Goal: Task Accomplishment & Management: Complete application form

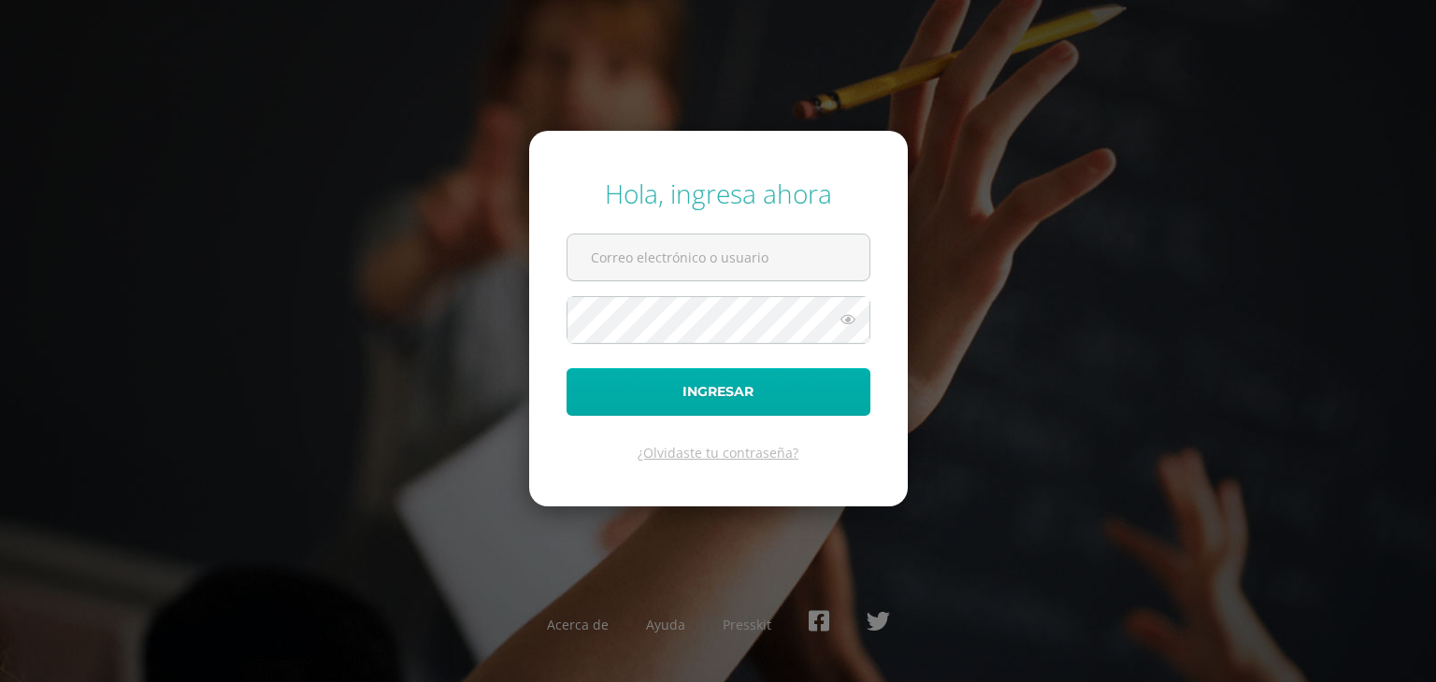
type input "pmonterrosodb23@gmail.com"
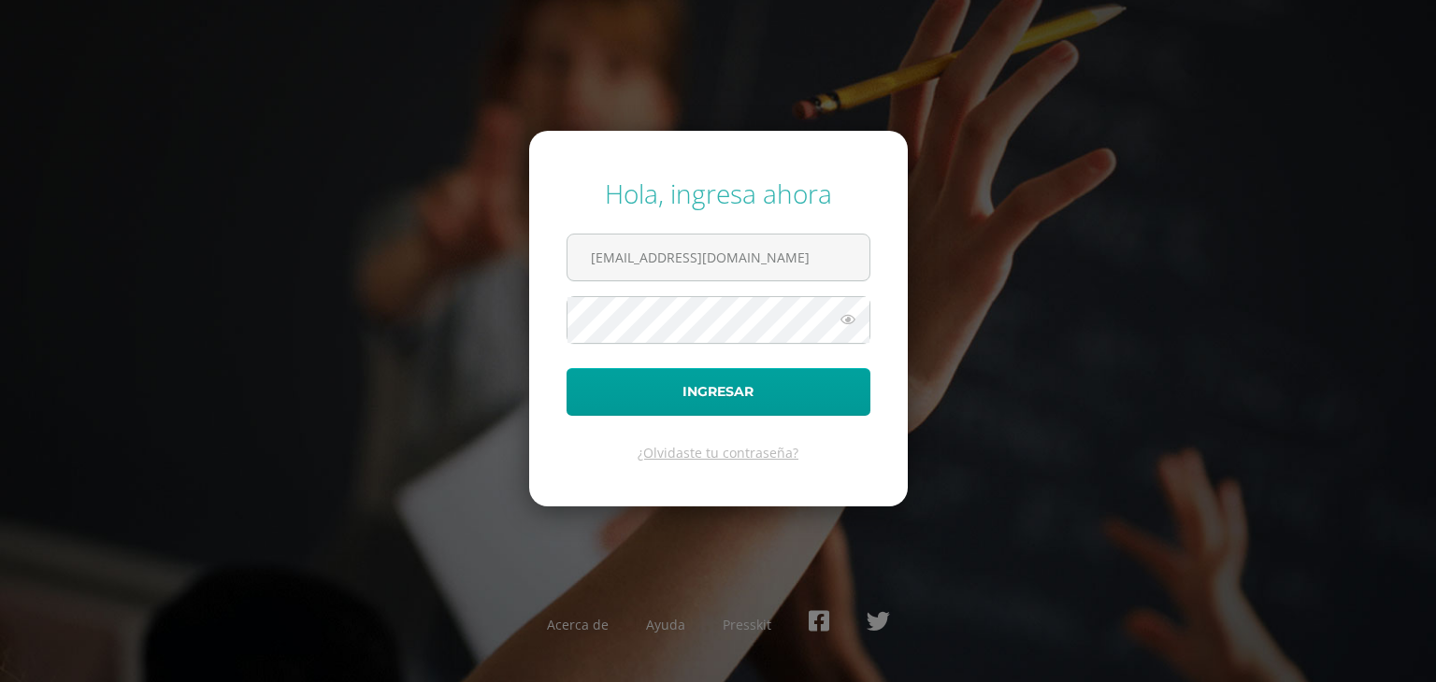
click at [847, 324] on icon at bounding box center [848, 319] width 24 height 22
click at [501, 333] on div "Hola, ingresa ahora pmonterrosodb23@gmail.com Ingresar ¿Olvidaste tu contraseña…" at bounding box center [718, 341] width 1206 height 361
click at [588, 393] on button "Ingresar" at bounding box center [718, 392] width 304 height 48
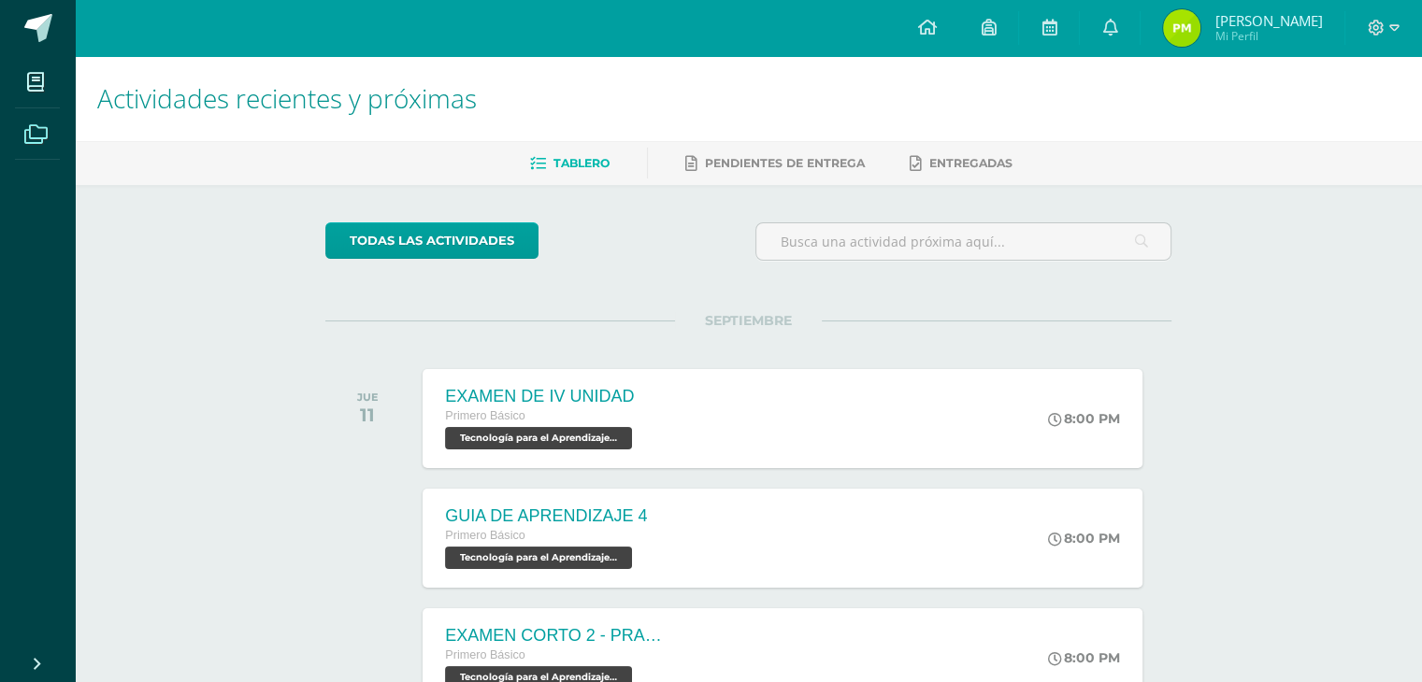
click at [43, 131] on icon at bounding box center [35, 134] width 23 height 19
drag, startPoint x: 286, startPoint y: 429, endPoint x: 233, endPoint y: 315, distance: 125.9
click at [285, 427] on div "Actividades recientes y próximas Tablero Pendientes de entrega Entregadas todas…" at bounding box center [748, 620] width 1347 height 1128
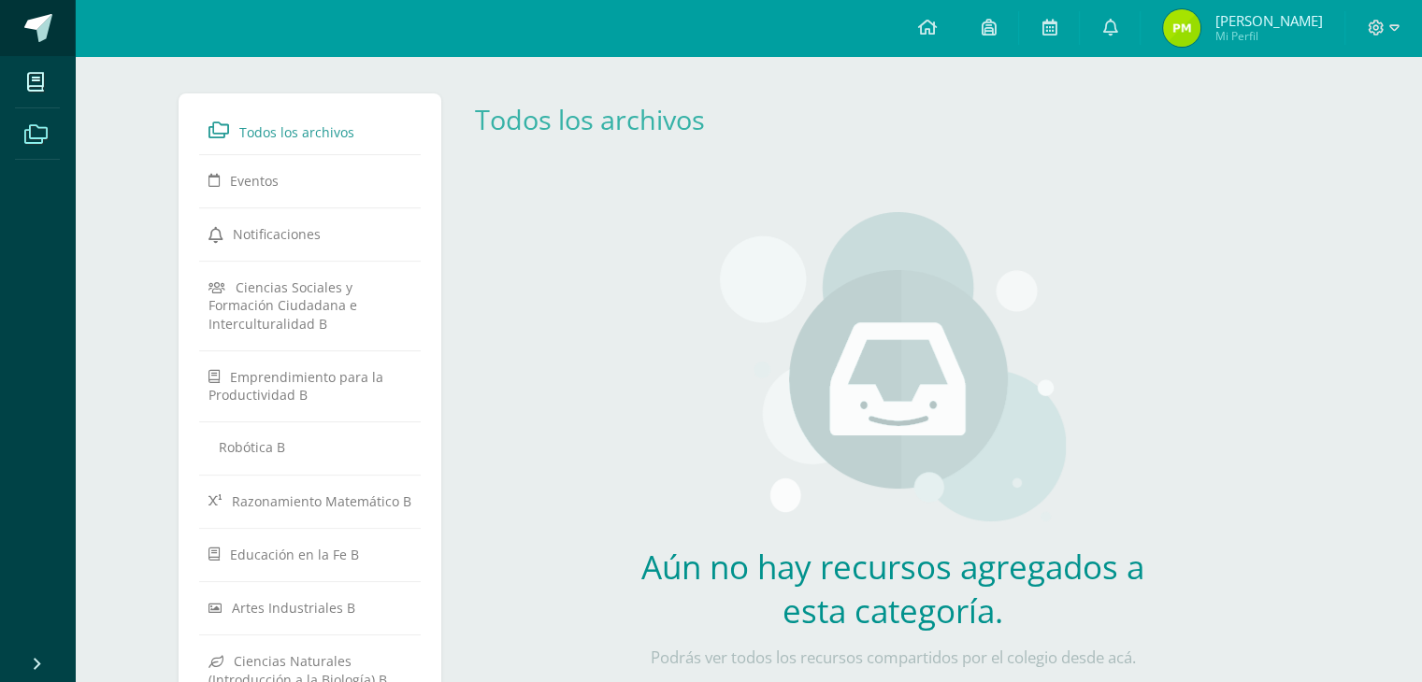
click at [41, 29] on span at bounding box center [38, 28] width 28 height 28
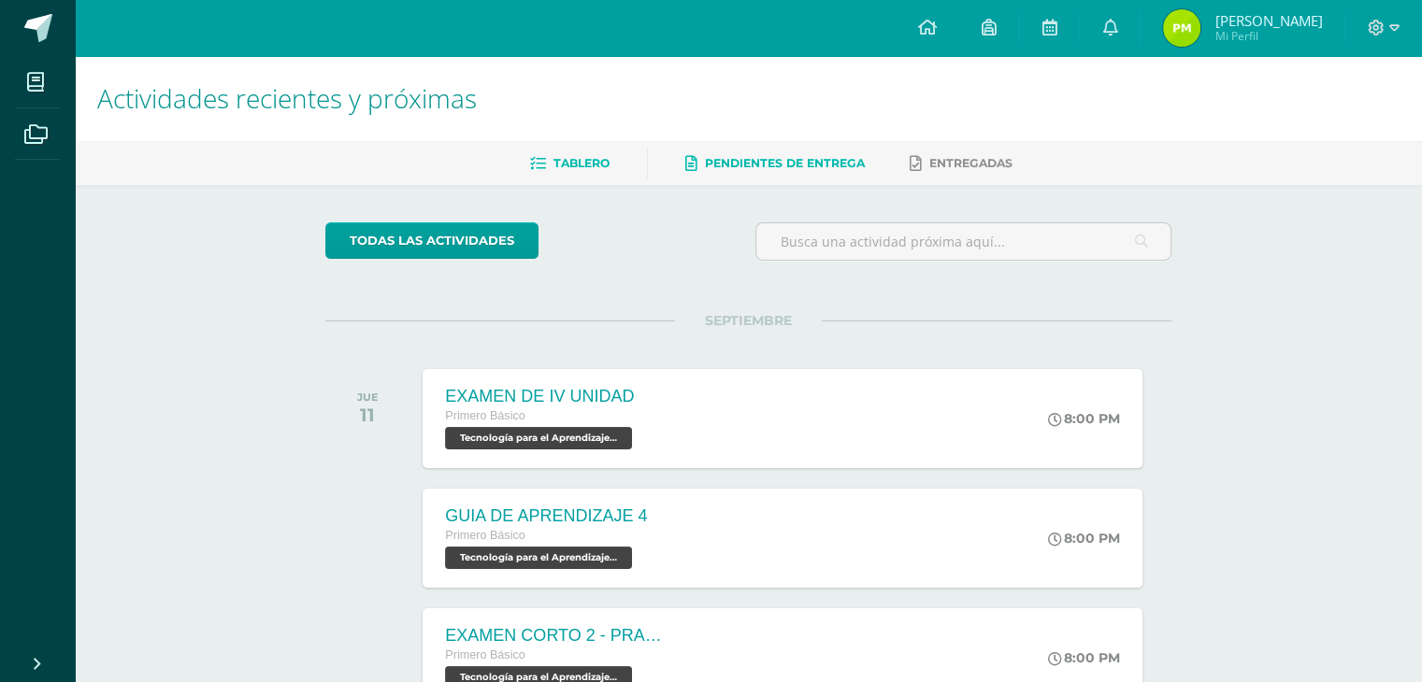
click at [804, 164] on span "Pendientes de entrega" at bounding box center [785, 163] width 160 height 14
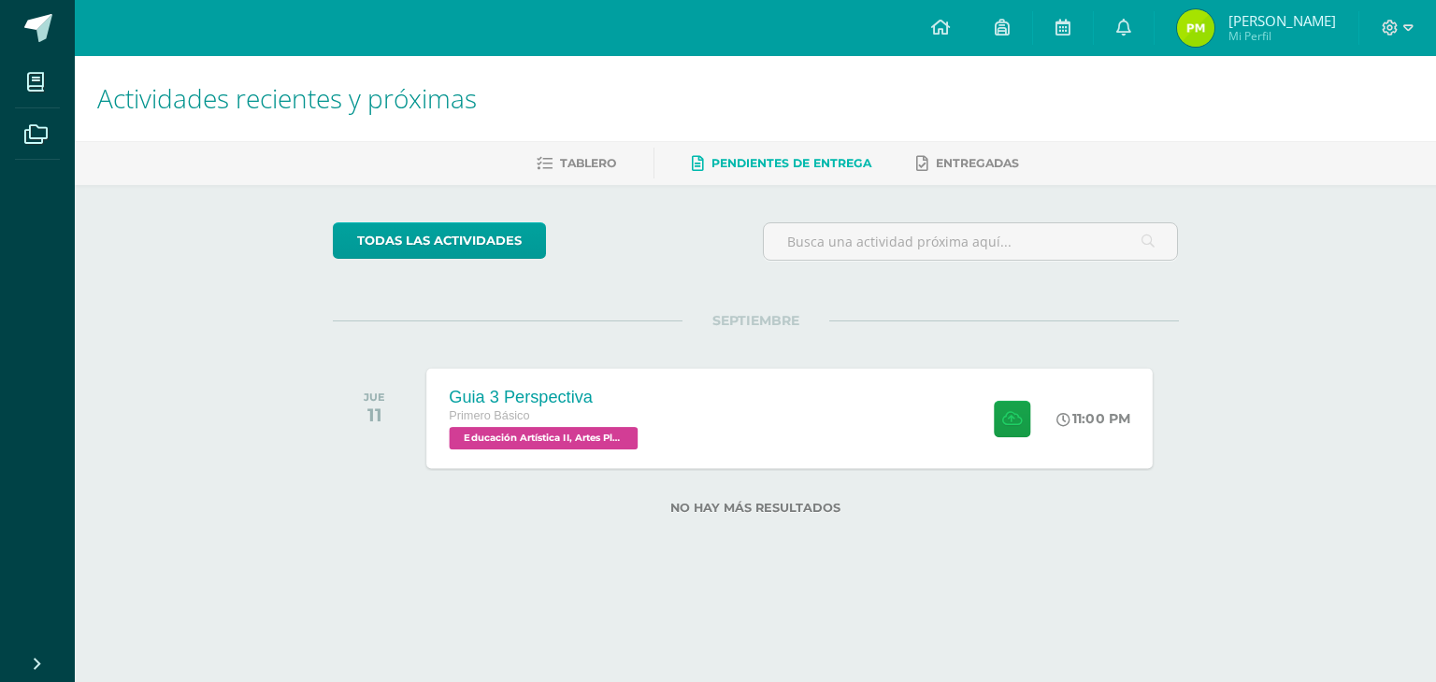
click at [748, 450] on div "Guia 3 Perspectiva Primero Básico Educación Artística II, Artes Plásticas 'B' 1…" at bounding box center [789, 418] width 726 height 100
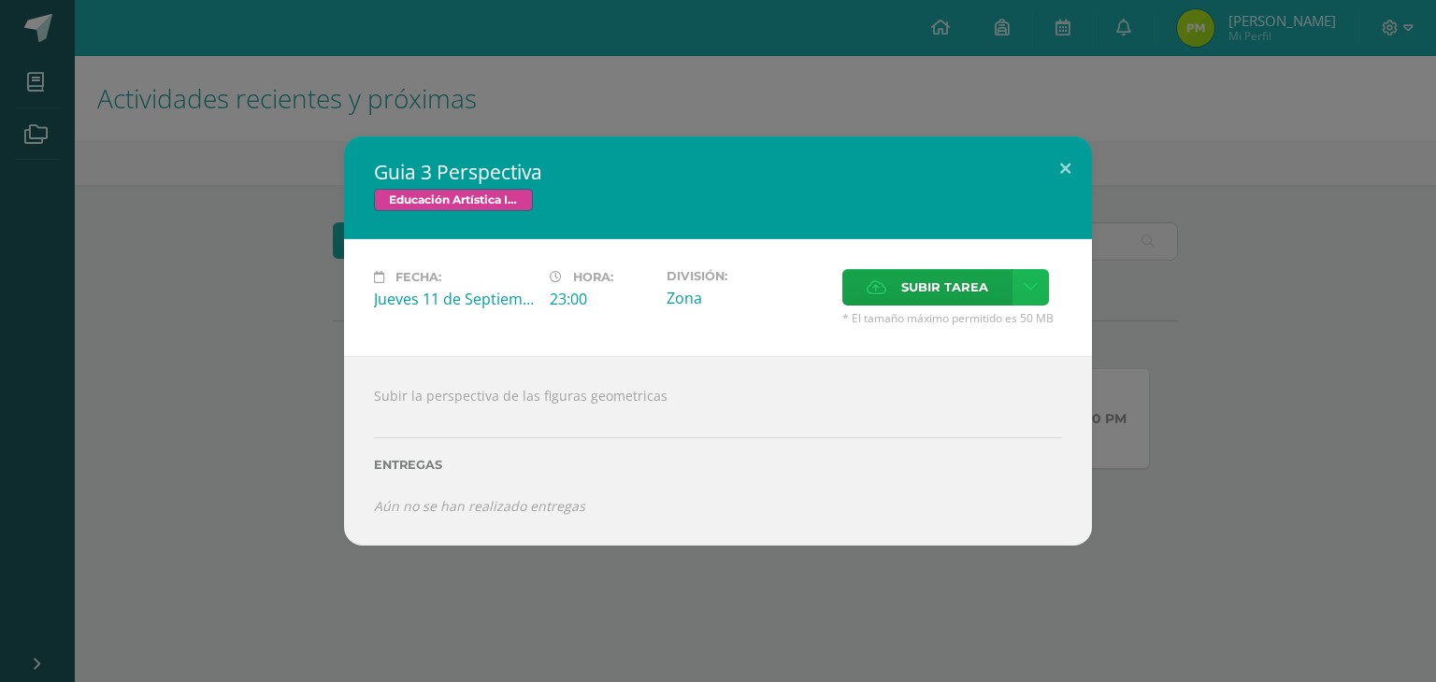
click at [1031, 286] on icon at bounding box center [1031, 288] width 14 height 16
click at [954, 293] on span "Subir tarea" at bounding box center [944, 287] width 87 height 35
click at [0, 0] on input "Subir tarea" at bounding box center [0, 0] width 0 height 0
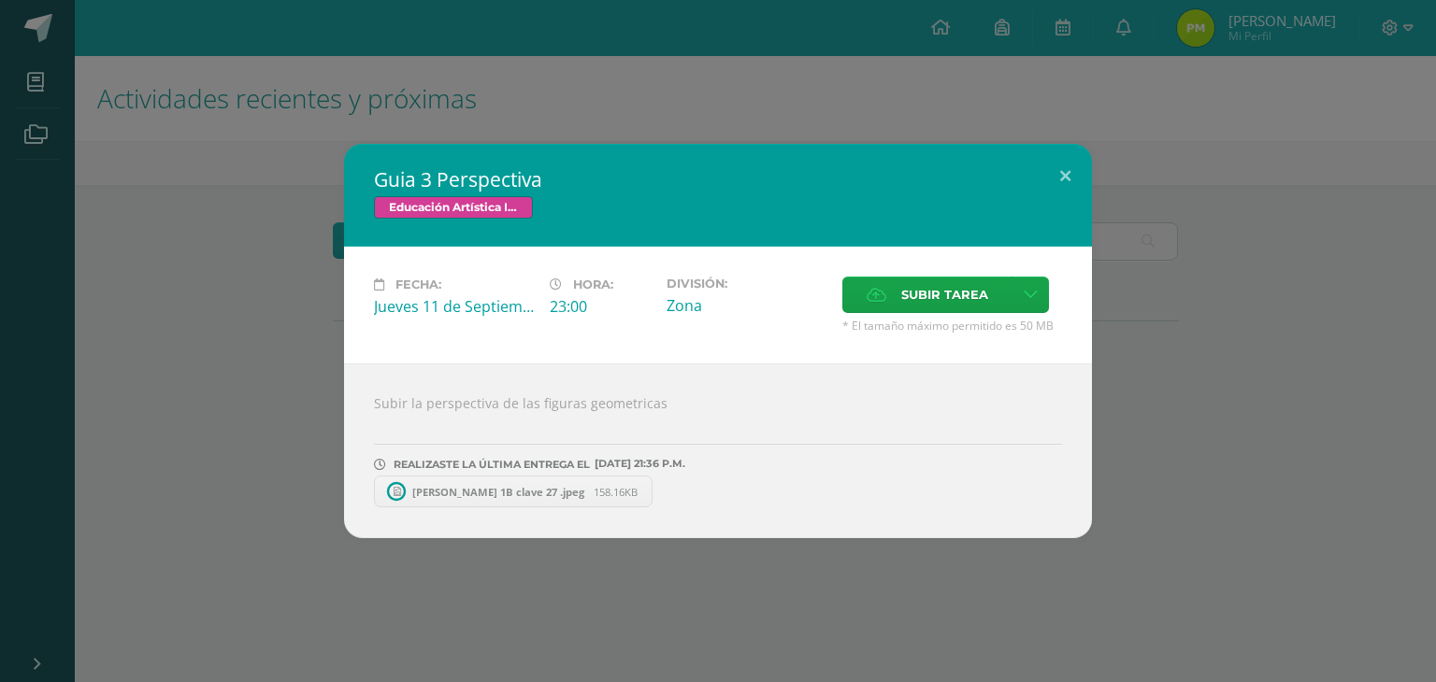
click at [434, 512] on div "Subir la perspectiva de las figuras geometricas REALIZASTE LA ÚLTIMA ENTREGA EL…" at bounding box center [718, 451] width 748 height 175
click at [457, 492] on span "Tarea Pablo Monterroso 1B clave 27 .jpeg" at bounding box center [498, 492] width 191 height 14
click at [916, 305] on span "Subir tarea" at bounding box center [944, 295] width 87 height 35
click at [0, 0] on input "Subir tarea" at bounding box center [0, 0] width 0 height 0
click at [763, 453] on hr at bounding box center [718, 451] width 688 height 14
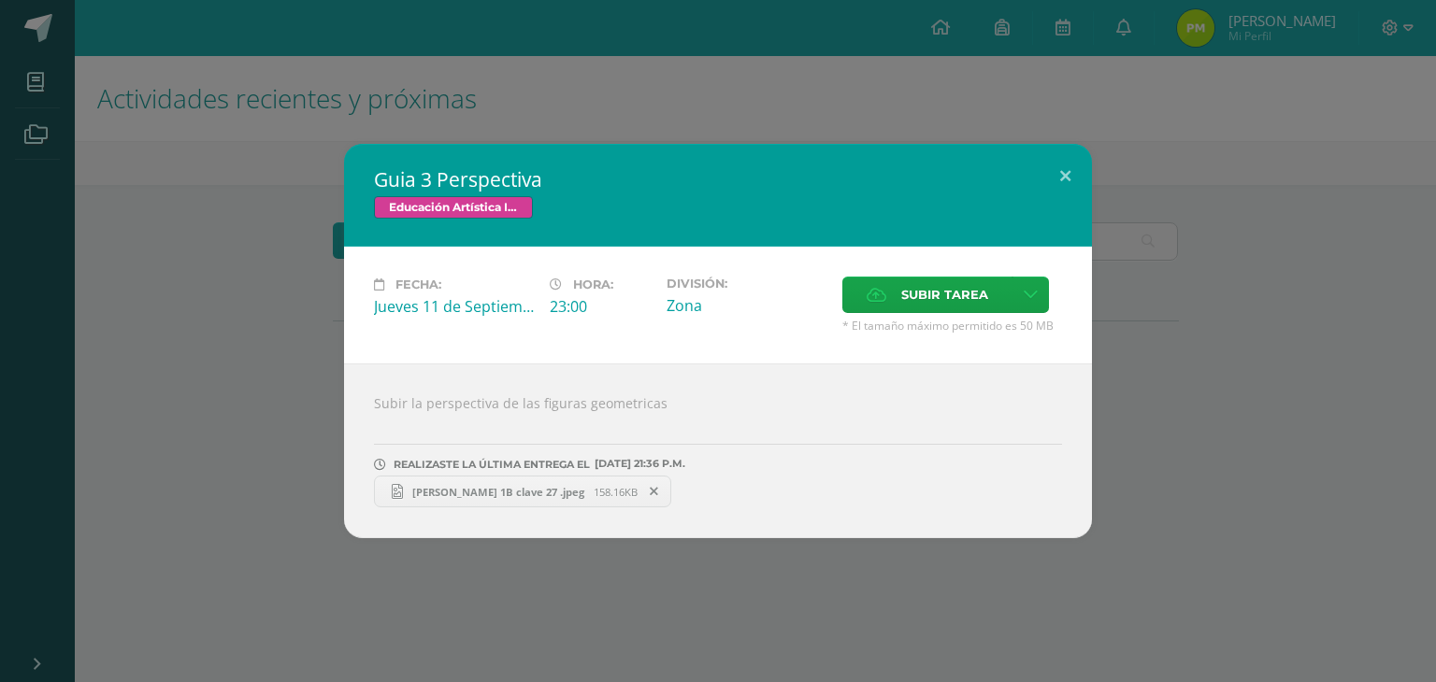
click at [892, 489] on div "Tarea Pablo Monterroso 1B clave 27 .jpeg 158.16KB" at bounding box center [718, 489] width 688 height 36
click at [802, 506] on div "Tarea Pablo Monterroso 1B clave 27 .jpeg 158.16KB" at bounding box center [718, 489] width 688 height 36
click at [1063, 174] on button at bounding box center [1065, 176] width 53 height 64
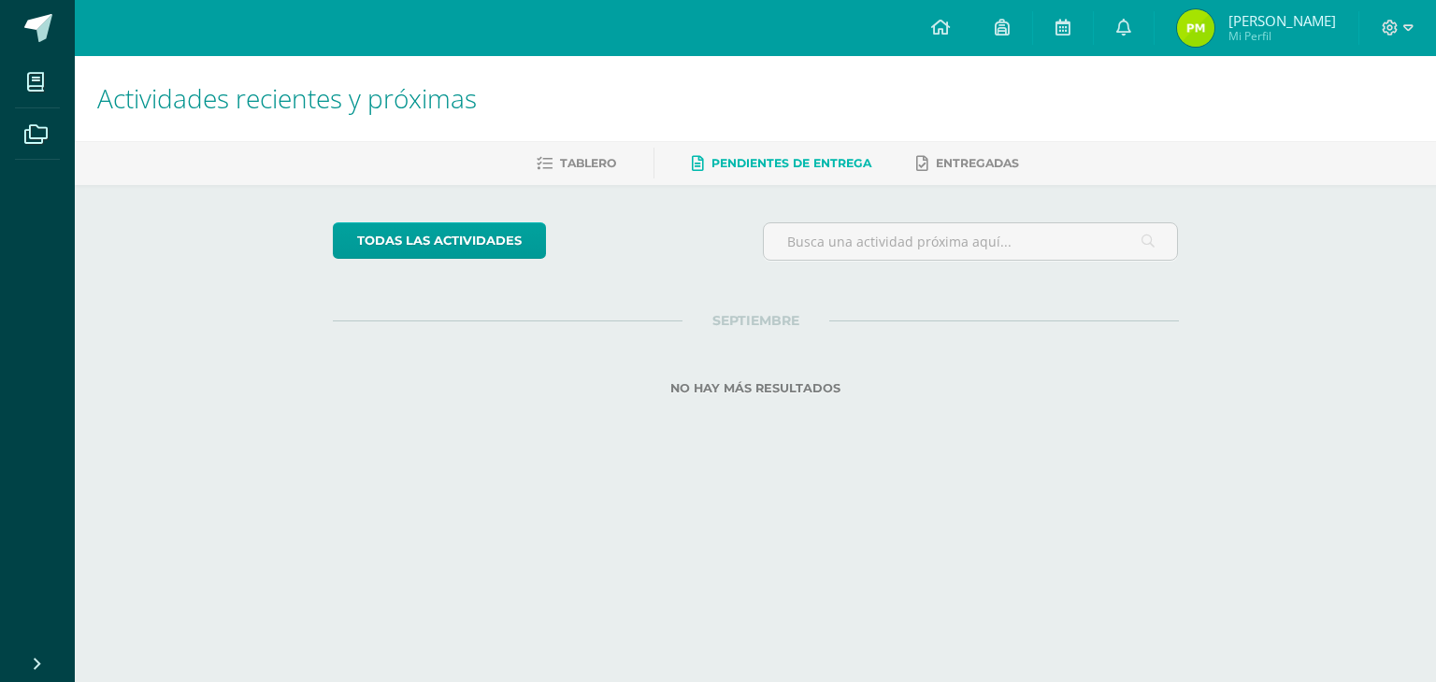
click at [789, 455] on html "Mis cursos Archivos Cerrar panel Artes Industriales Primero Básico "B" Ciencias…" at bounding box center [718, 227] width 1436 height 455
click at [620, 162] on ul "Tablero Pendientes de entrega Entregadas" at bounding box center [777, 163] width 1361 height 31
click at [595, 159] on span "Tablero" at bounding box center [588, 163] width 56 height 14
click at [717, 165] on span "Pendientes de entrega" at bounding box center [791, 163] width 160 height 14
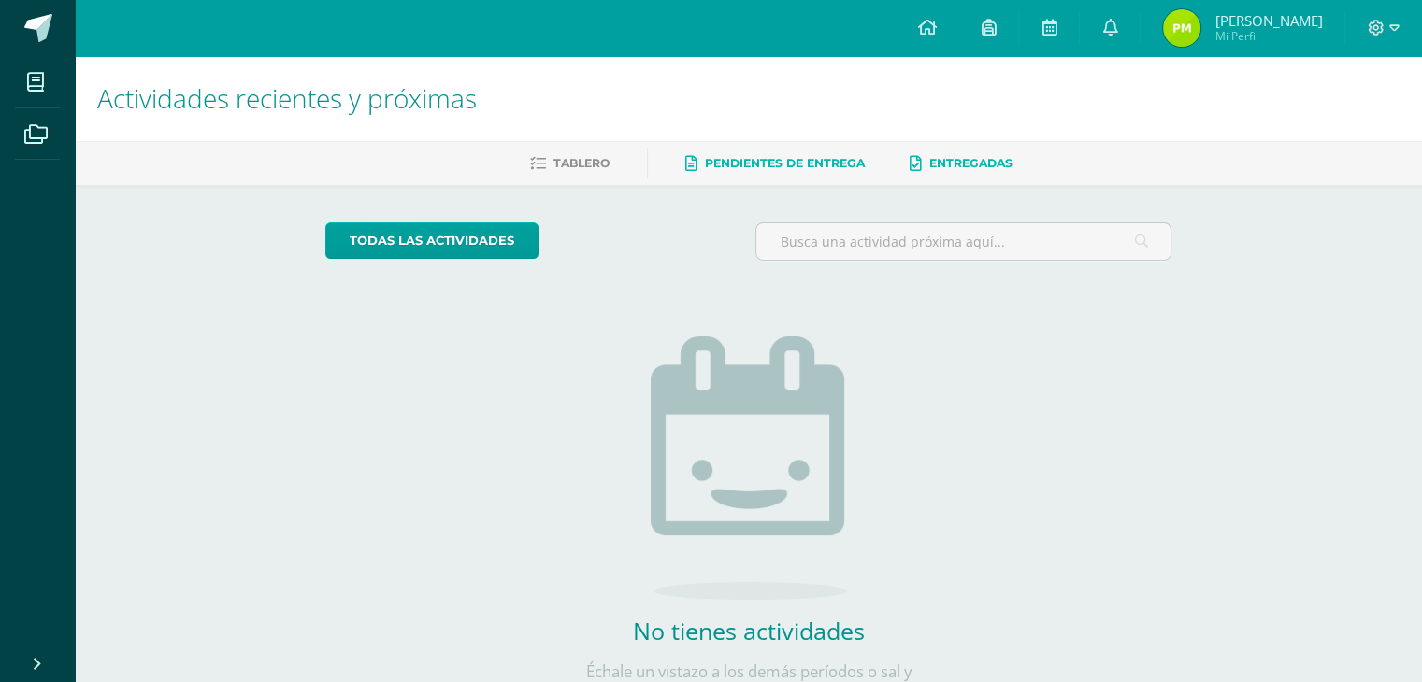
click at [999, 169] on span "Entregadas" at bounding box center [970, 163] width 83 height 14
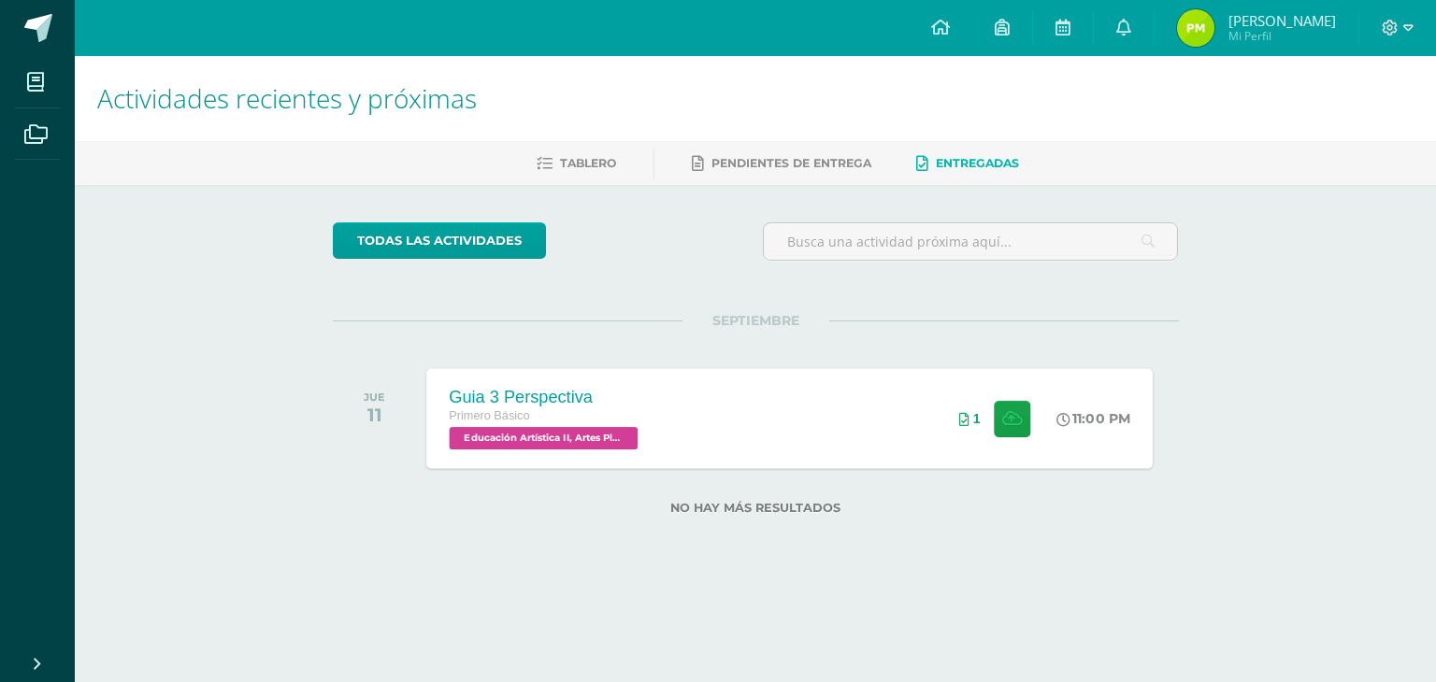
click at [834, 415] on div "Guia 3 Perspectiva Primero Básico Educación Artística II, Artes Plásticas 'B' 1…" at bounding box center [789, 418] width 726 height 100
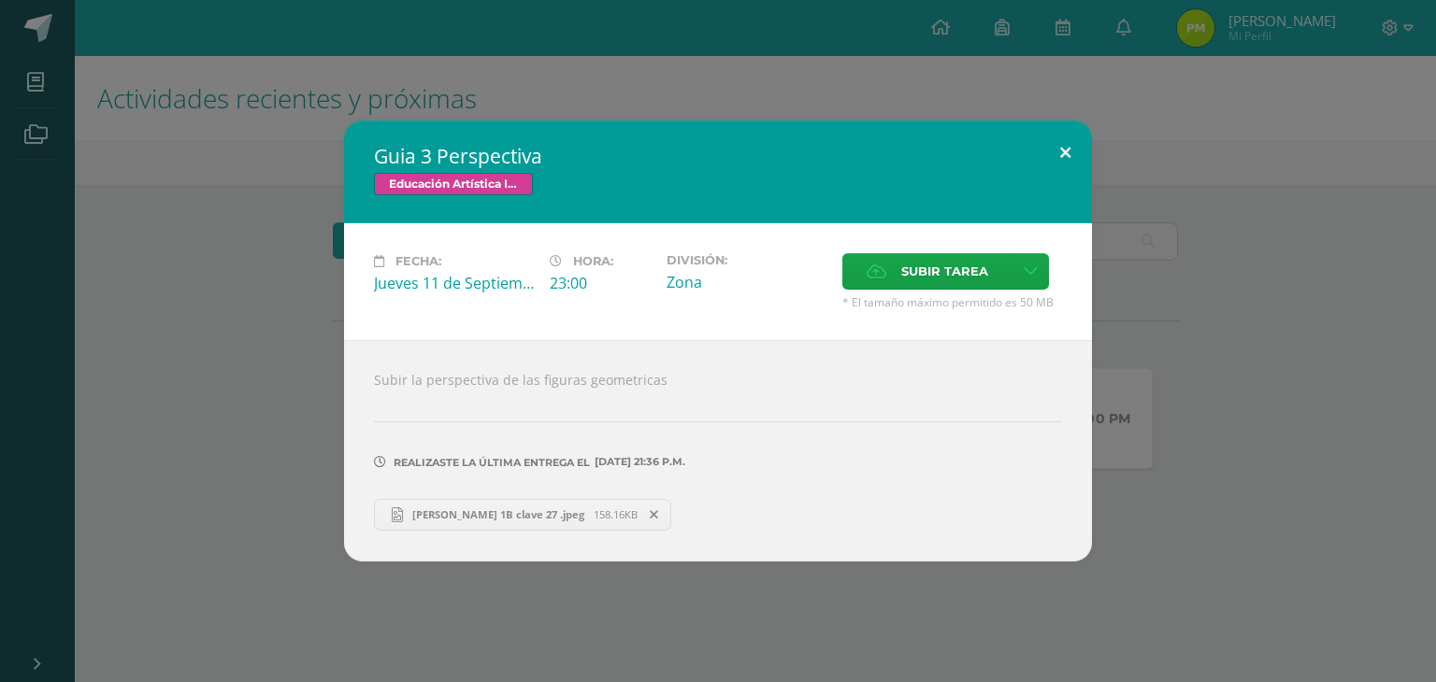
click at [1062, 156] on button at bounding box center [1065, 153] width 53 height 64
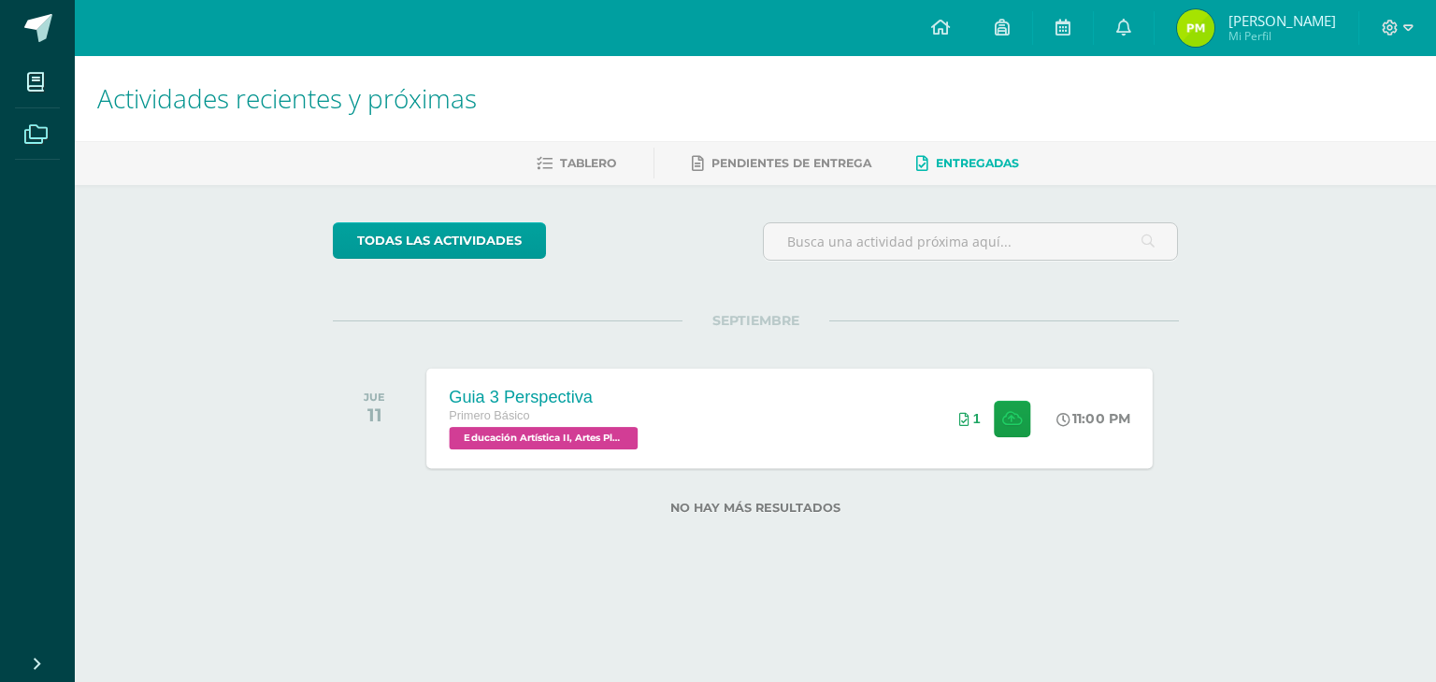
click at [42, 131] on icon at bounding box center [35, 134] width 23 height 19
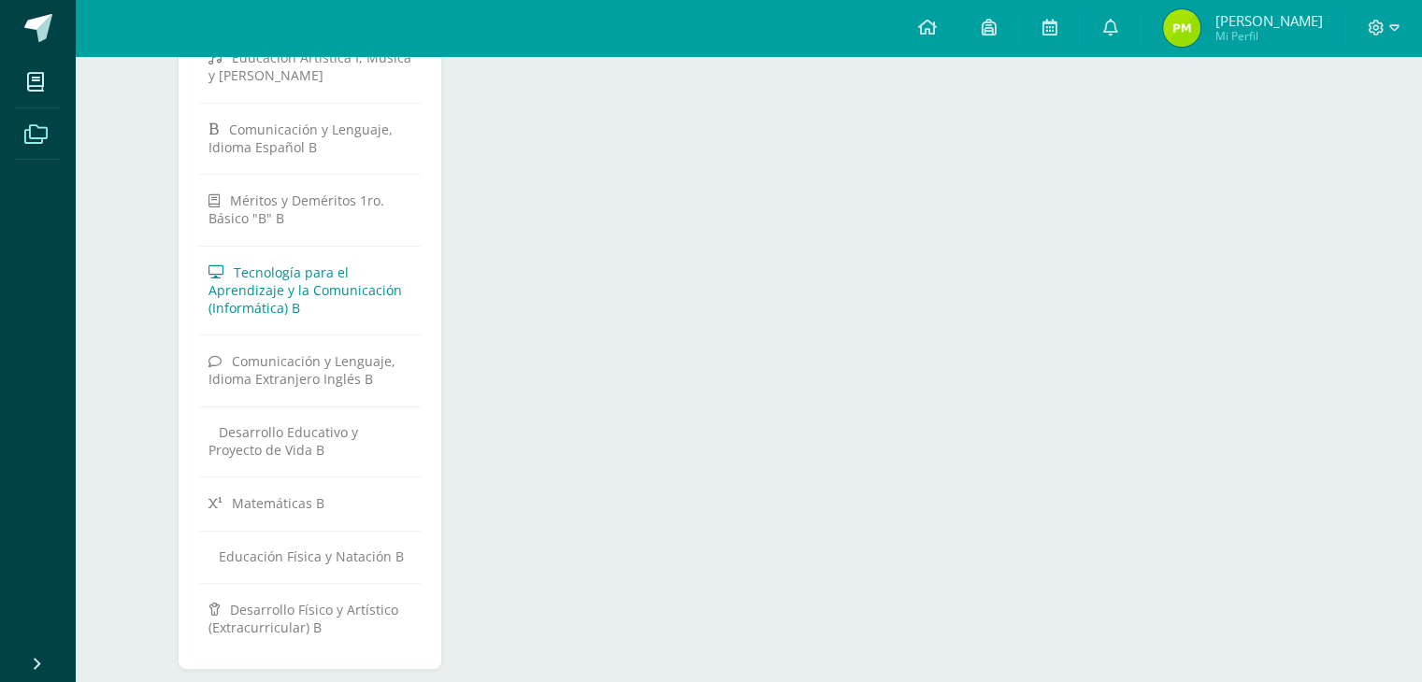
scroll to position [748, 0]
click at [306, 213] on link "Méritos y Deméritos 1ro. Básico "B" B" at bounding box center [310, 207] width 204 height 51
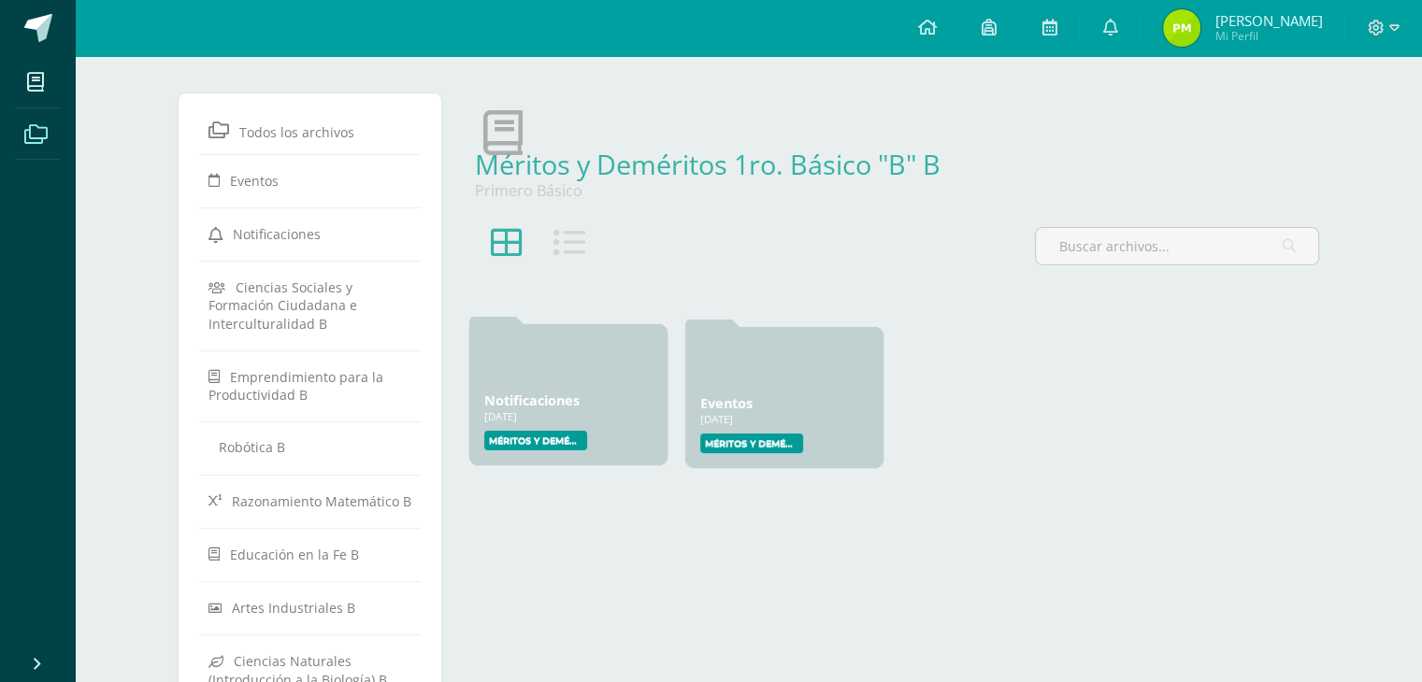
click at [617, 388] on div "Notificaciones [DATE] [DATE] Creado por: Méritos y Deméritos 1ro. Básico "B"" at bounding box center [568, 394] width 198 height 141
click at [563, 436] on label "Méritos y Deméritos 1ro. Básico "B"" at bounding box center [535, 441] width 103 height 20
click at [575, 240] on icon at bounding box center [569, 243] width 32 height 32
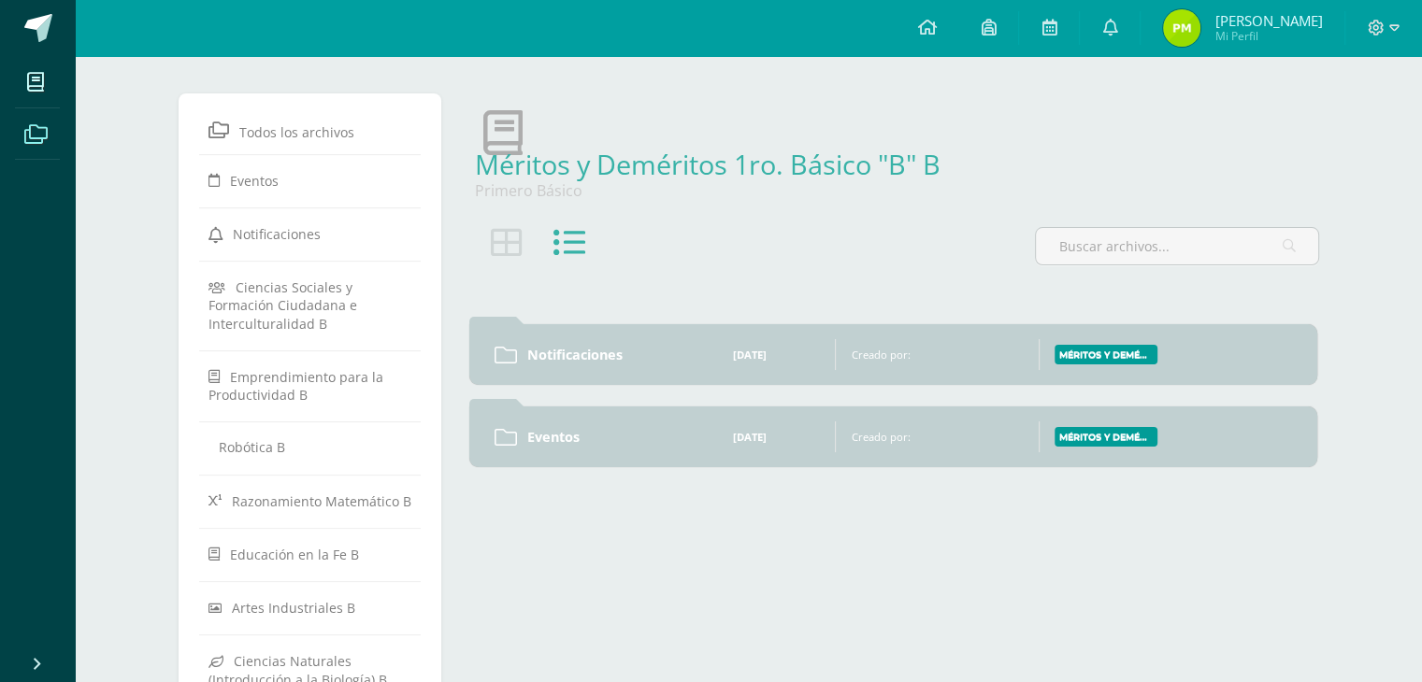
click at [1110, 358] on label "Méritos y Deméritos 1ro. Básico "B"" at bounding box center [1105, 355] width 103 height 20
click at [1017, 352] on div "Creado por:" at bounding box center [941, 355] width 180 height 14
click at [1004, 352] on div "Creado por:" at bounding box center [941, 355] width 180 height 14
drag, startPoint x: 907, startPoint y: 361, endPoint x: 1025, endPoint y: 380, distance: 119.3
click at [909, 361] on div "Notificaciones [DATE] [DATE] Creado por: Méritos y Deméritos 1ro. Básico "B"" at bounding box center [893, 354] width 848 height 61
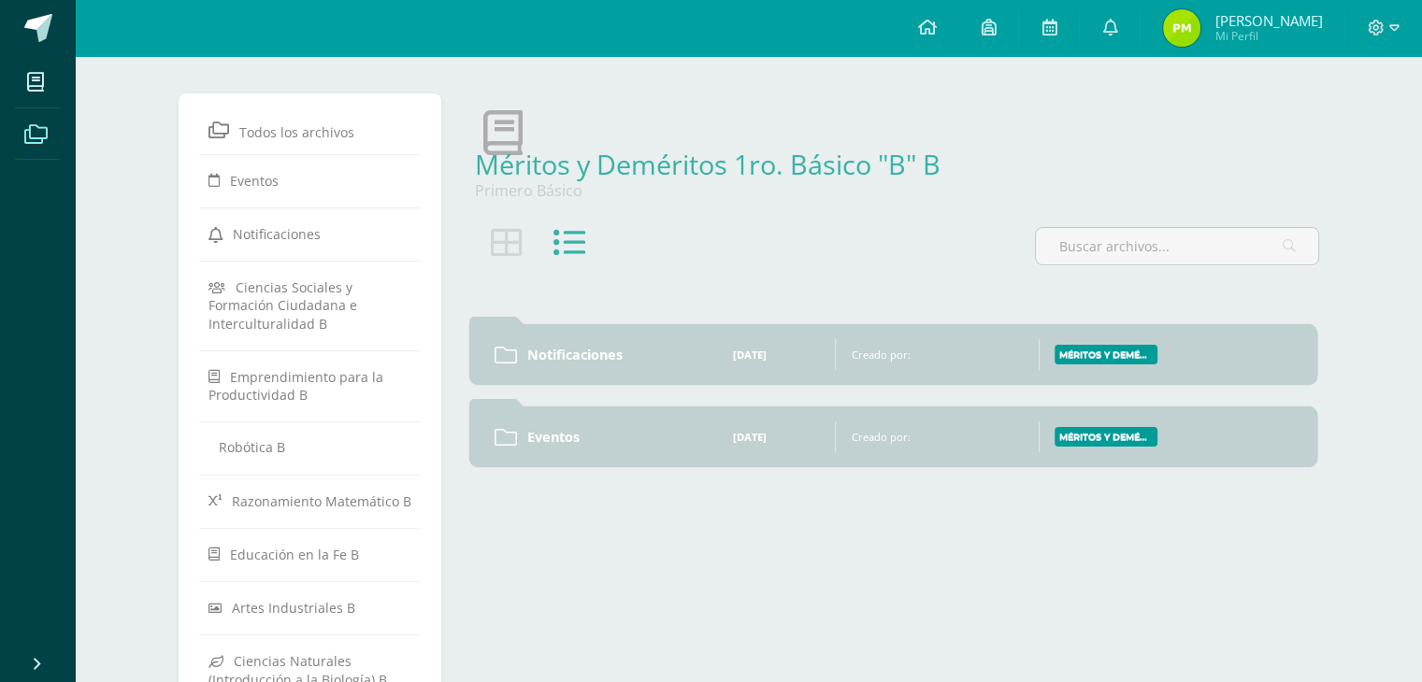
click at [1111, 360] on label "Méritos y Deméritos 1ro. Básico "B"" at bounding box center [1105, 355] width 103 height 20
click at [1087, 442] on div "Eventos [DATE] [DATE] Creado por: Méritos y Deméritos 1ro. Básico "B"" at bounding box center [893, 434] width 848 height 61
click at [1092, 430] on label "Méritos y Deméritos 1ro. Básico "B"" at bounding box center [1105, 434] width 103 height 20
click at [33, 25] on span at bounding box center [38, 28] width 28 height 28
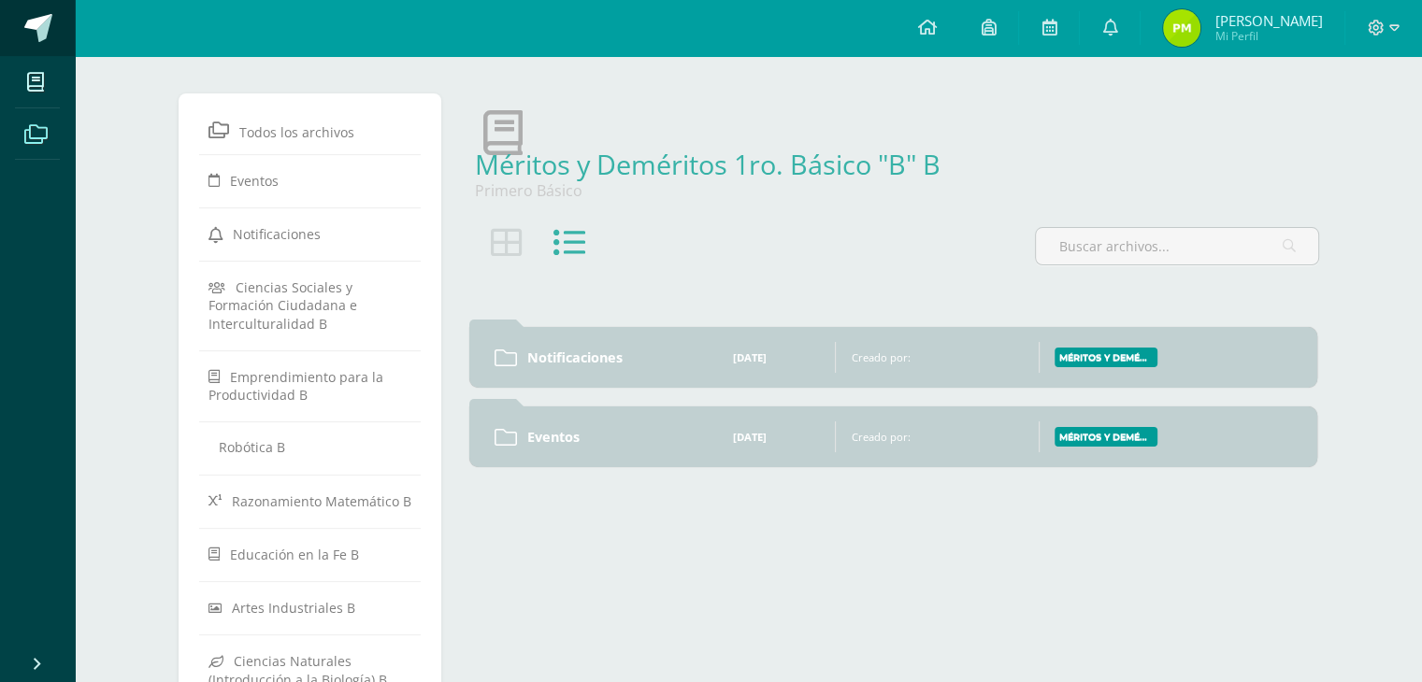
click at [33, 25] on span at bounding box center [38, 28] width 28 height 28
